Goal: Transaction & Acquisition: Book appointment/travel/reservation

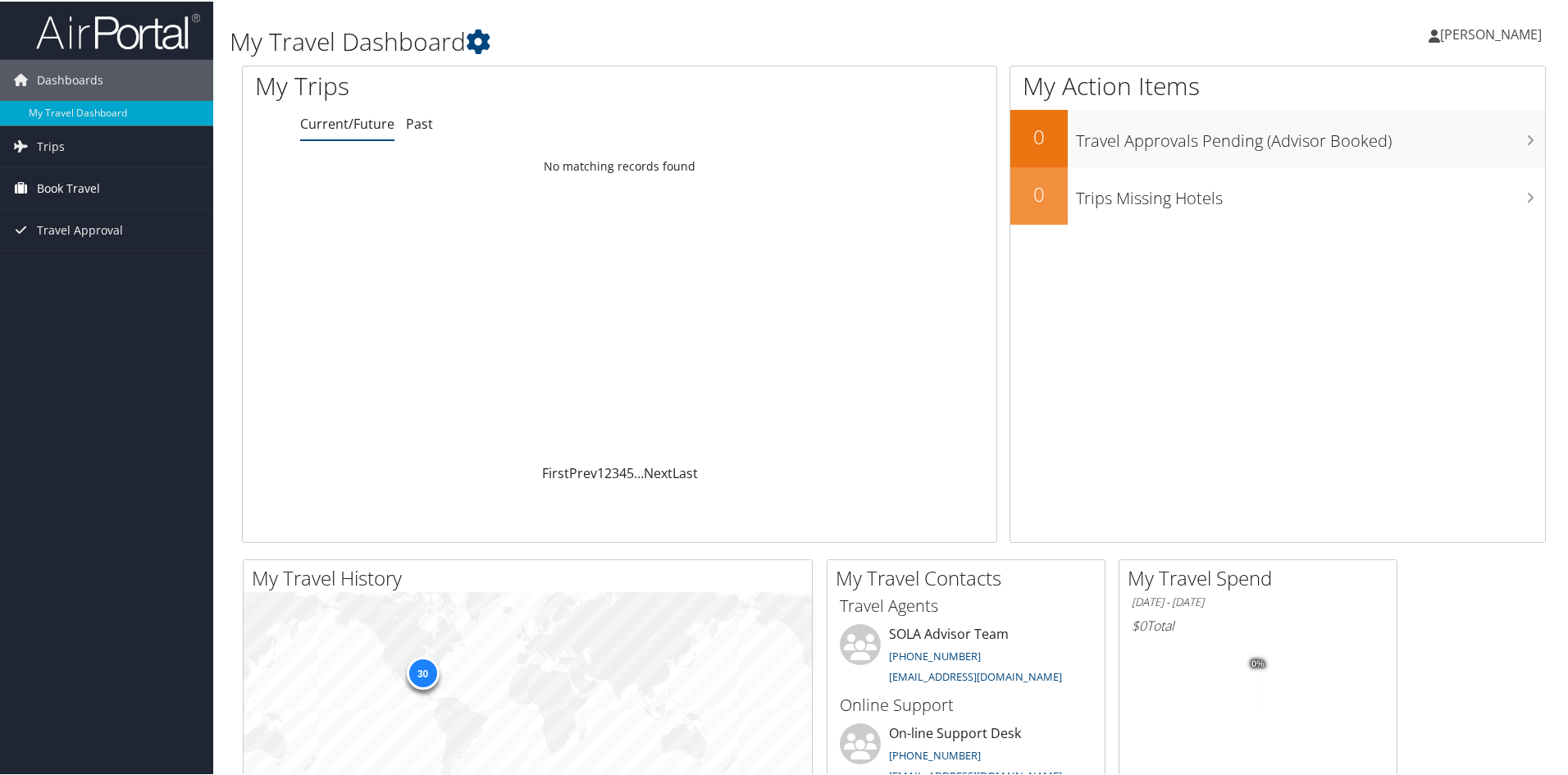
click at [74, 184] on span "Book Travel" at bounding box center [69, 187] width 63 height 41
click at [67, 243] on link "Book/Manage Online Trips" at bounding box center [107, 244] width 214 height 24
